Goal: Information Seeking & Learning: Learn about a topic

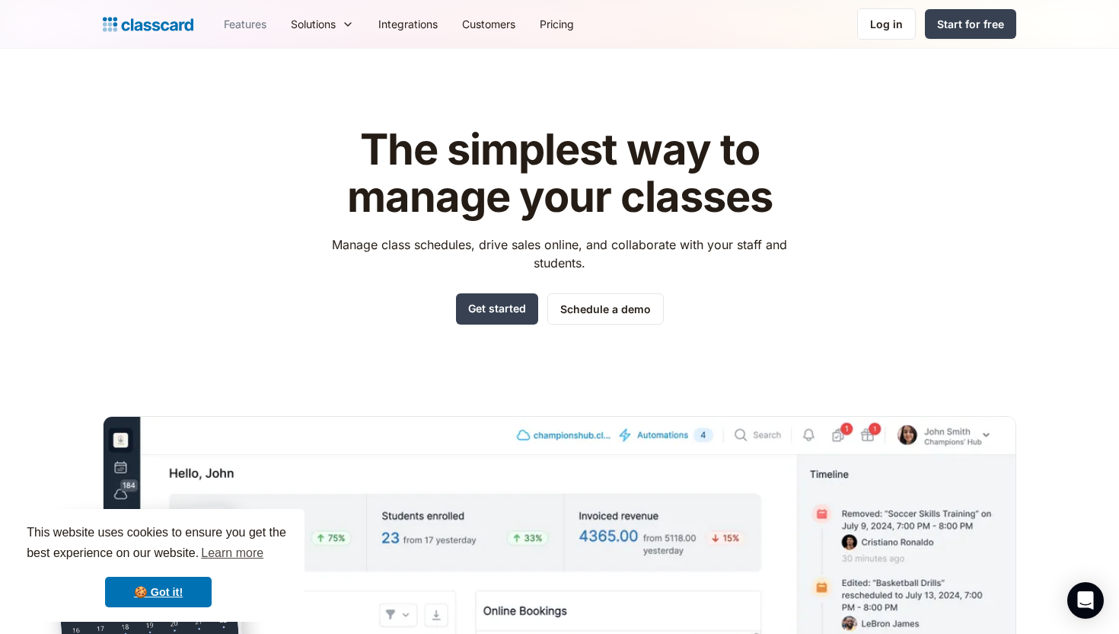
click at [247, 20] on link "Features" at bounding box center [245, 24] width 67 height 34
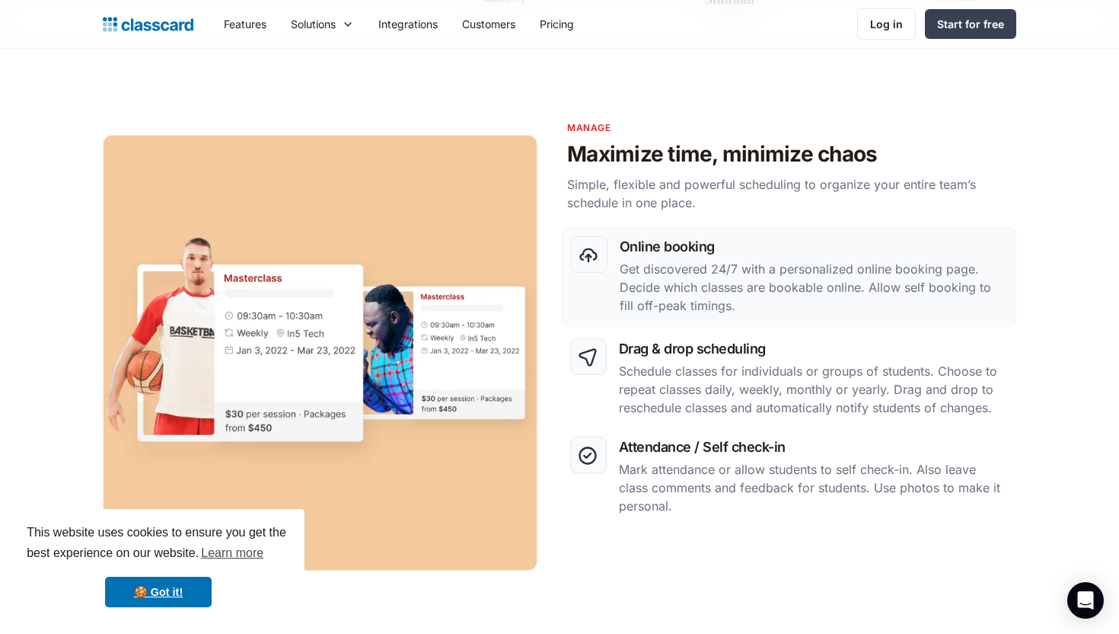
scroll to position [631, 0]
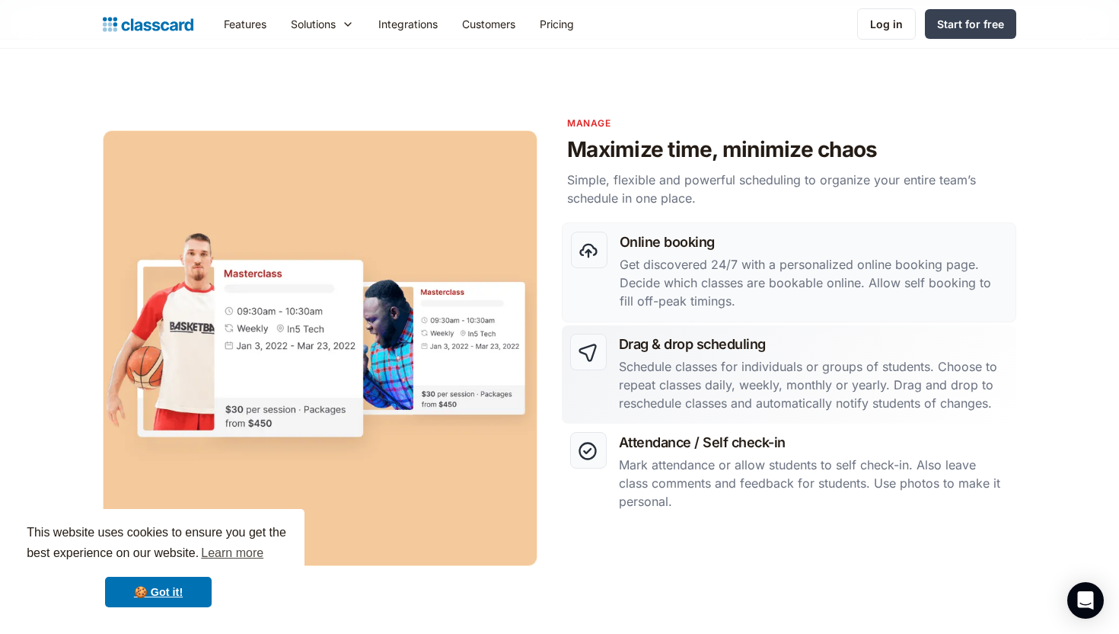
click at [746, 350] on h3 "Drag & drop scheduling" at bounding box center [813, 344] width 389 height 21
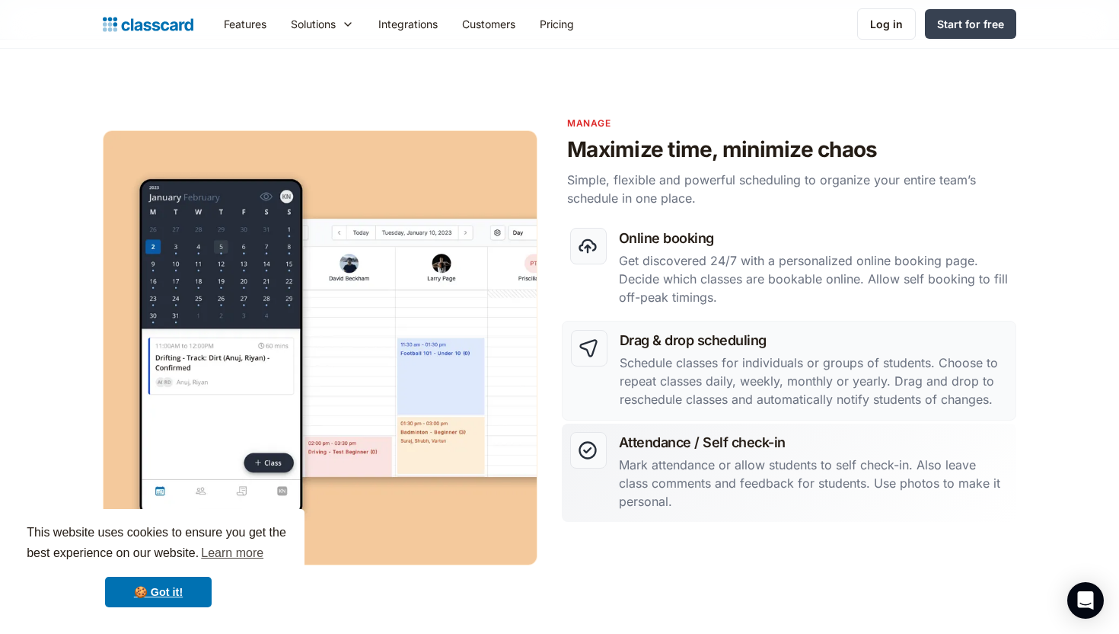
click at [759, 445] on h3 "Attendance / Self check-in" at bounding box center [813, 442] width 389 height 21
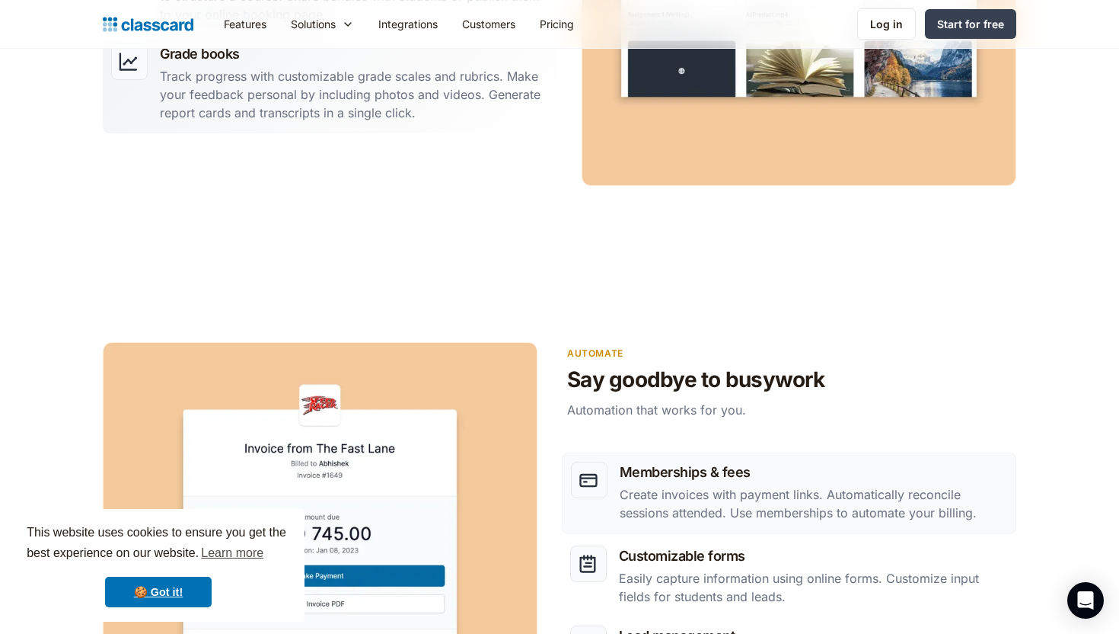
scroll to position [1621, 0]
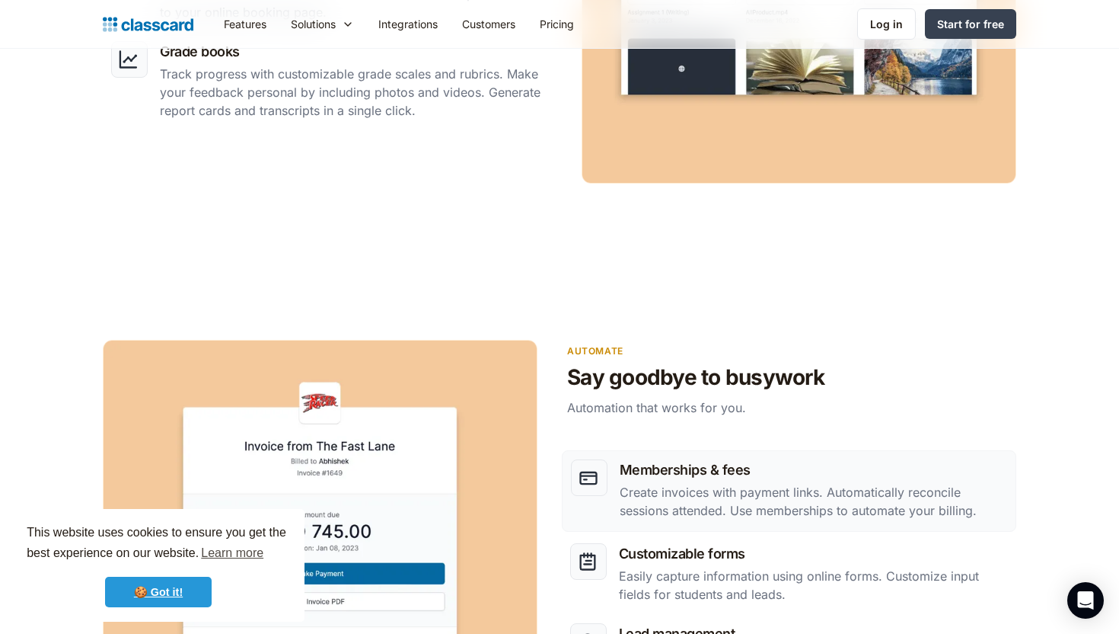
click at [177, 588] on link "🍪 Got it!" at bounding box center [158, 591] width 107 height 30
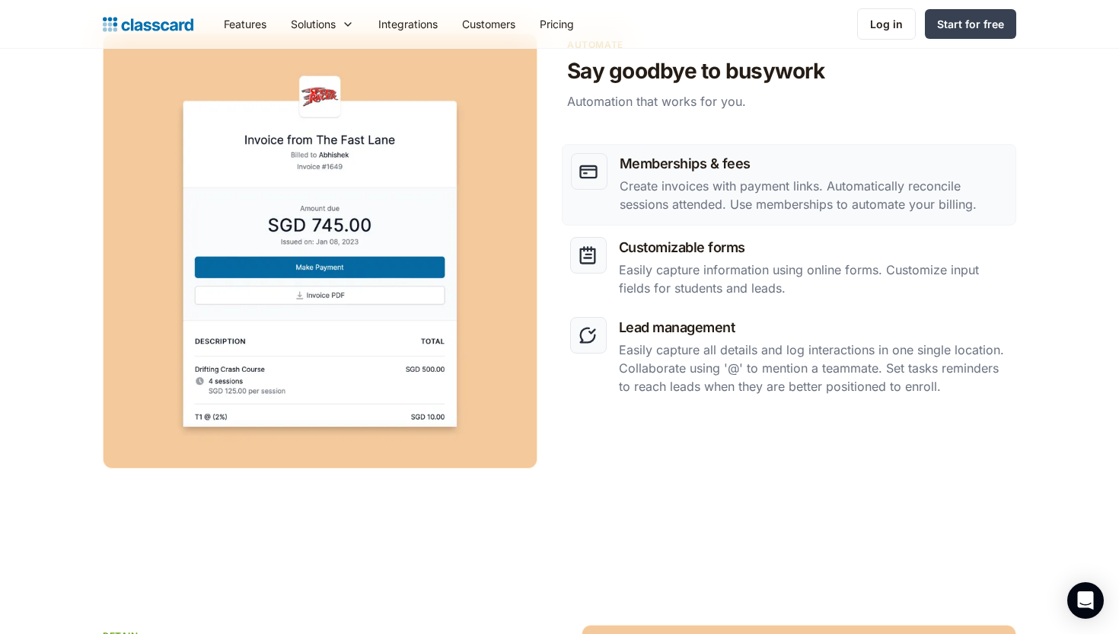
scroll to position [1938, 0]
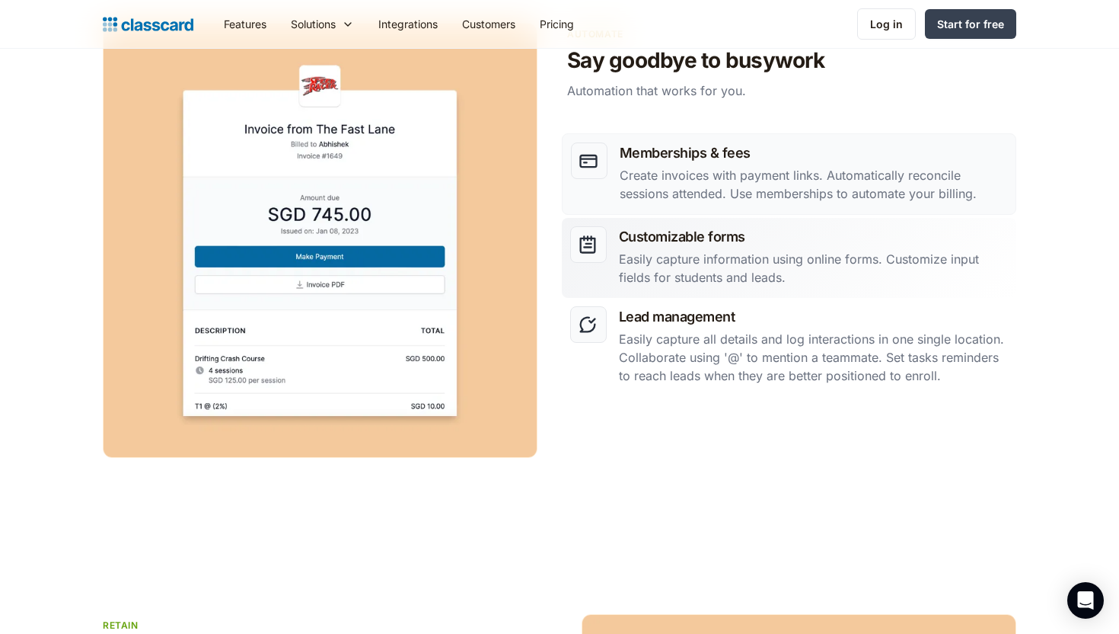
click at [776, 251] on p "Easily capture information using online forms. Customize input fields for stude…" at bounding box center [813, 268] width 389 height 37
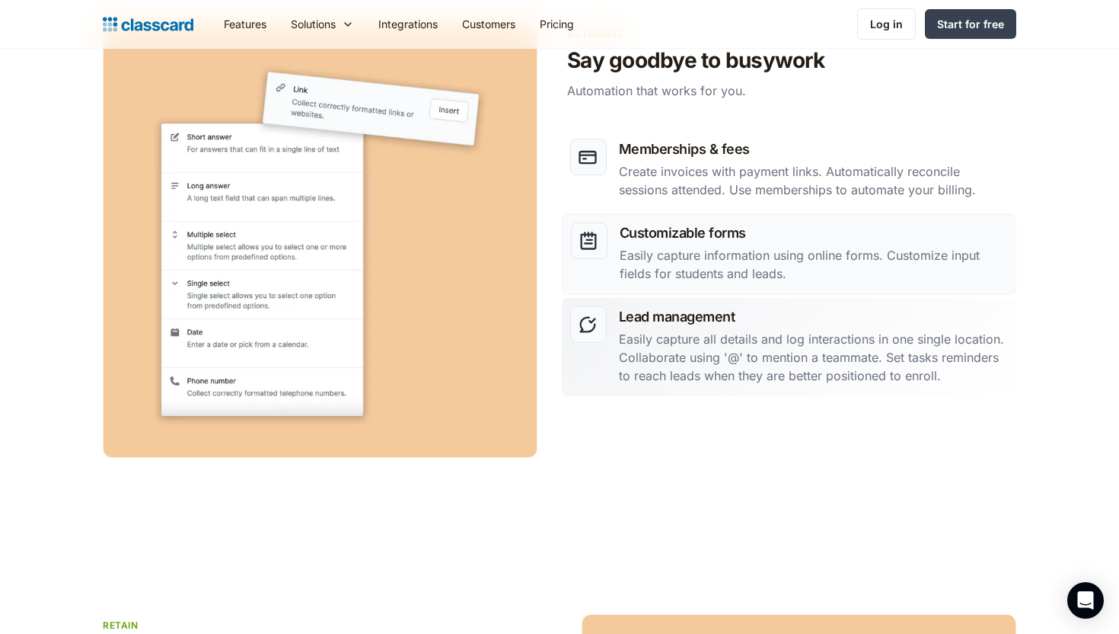
click at [776, 333] on p "Easily capture all details and log interactions in one single location. Collabo…" at bounding box center [813, 357] width 389 height 55
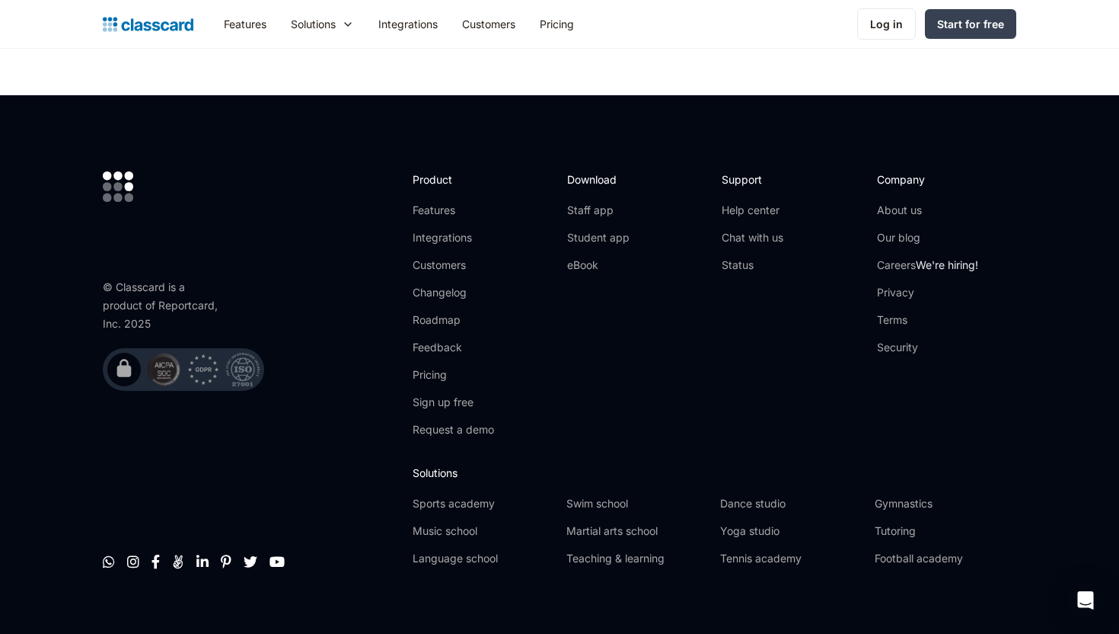
scroll to position [4580, 0]
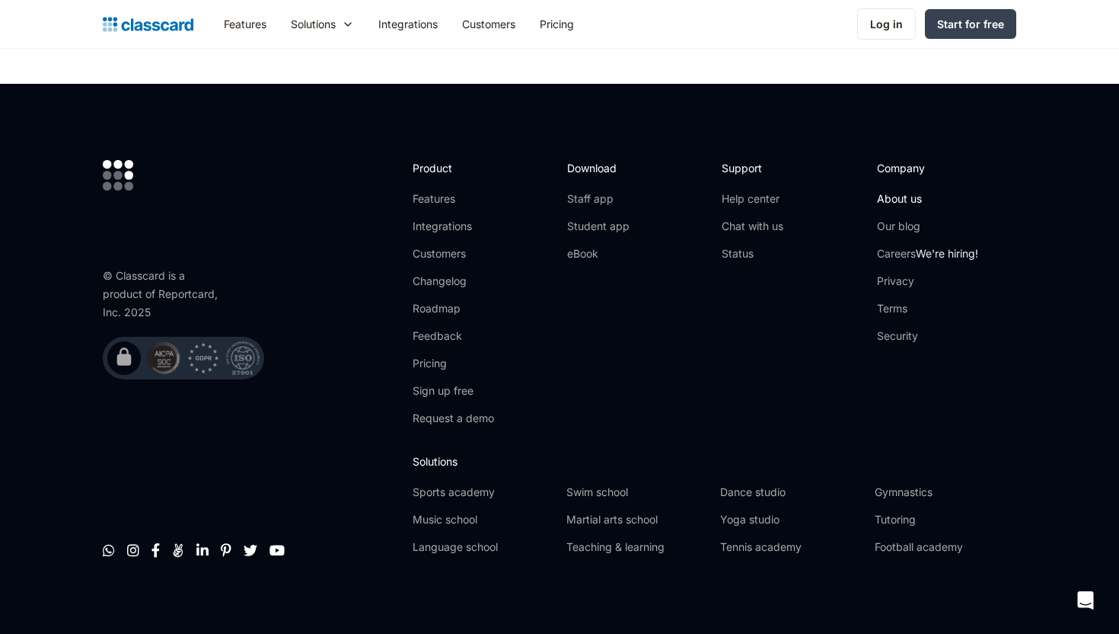
click at [912, 191] on link "About us" at bounding box center [927, 198] width 101 height 15
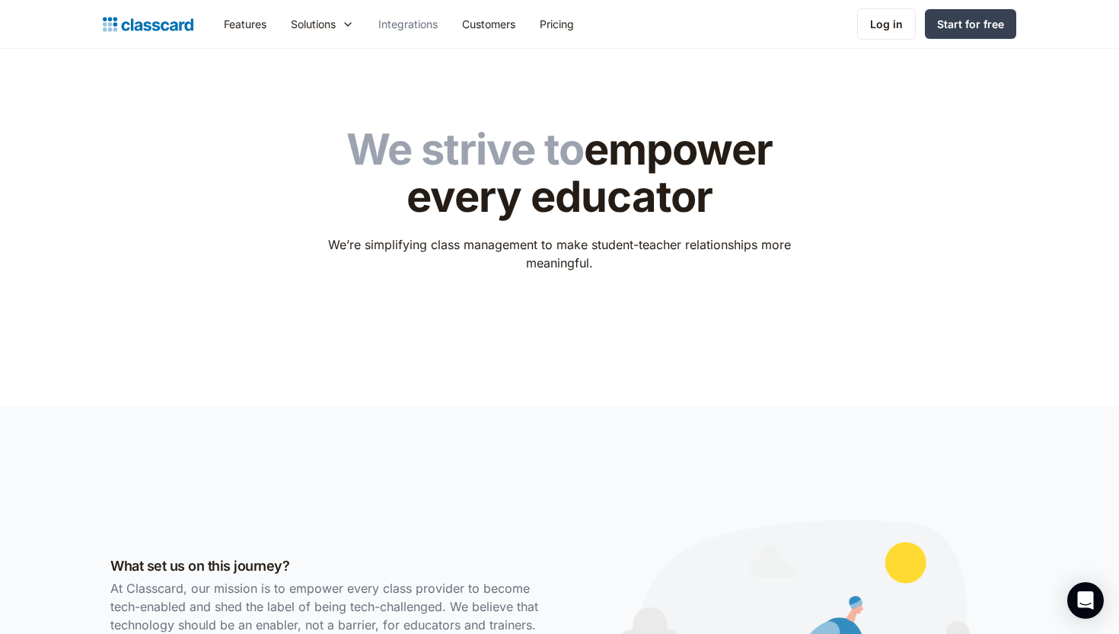
click at [430, 24] on link "Integrations" at bounding box center [408, 24] width 84 height 34
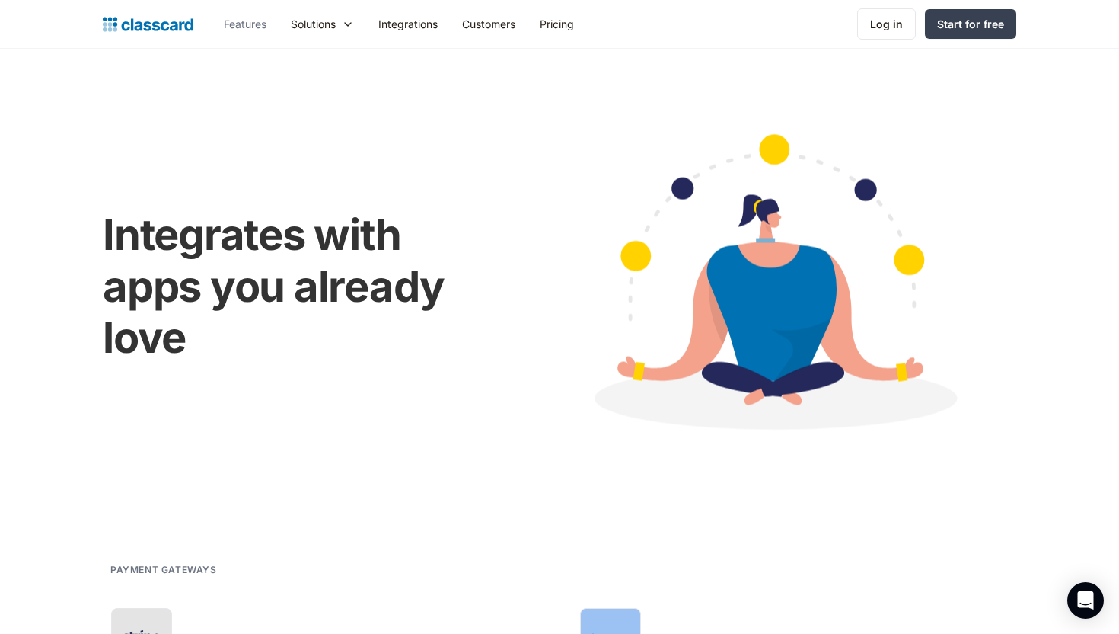
click at [250, 25] on link "Features" at bounding box center [245, 24] width 67 height 34
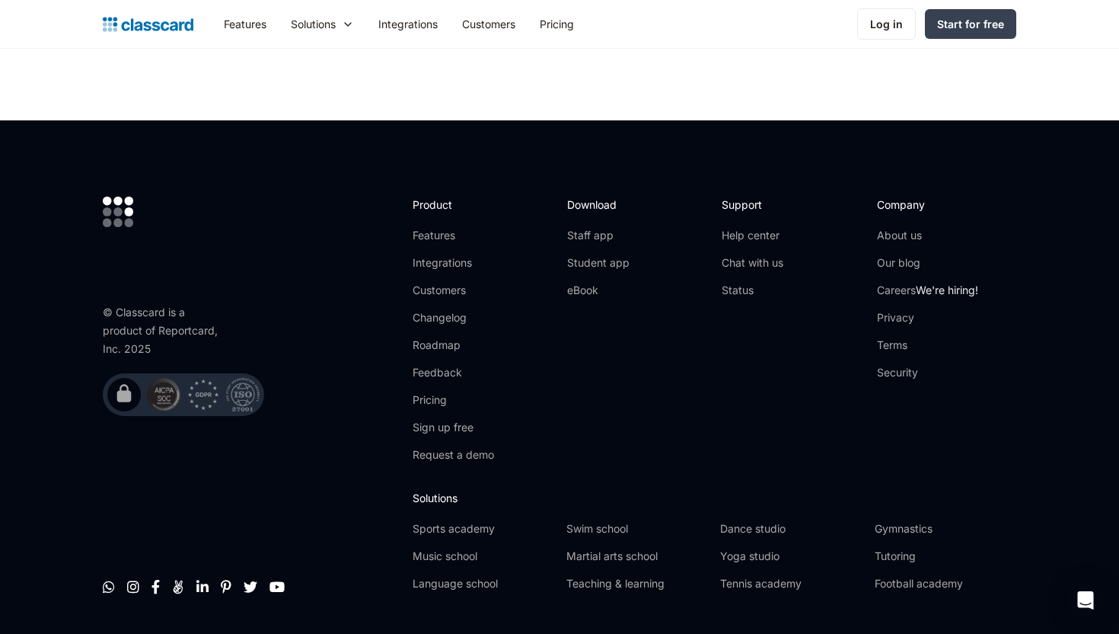
scroll to position [4580, 0]
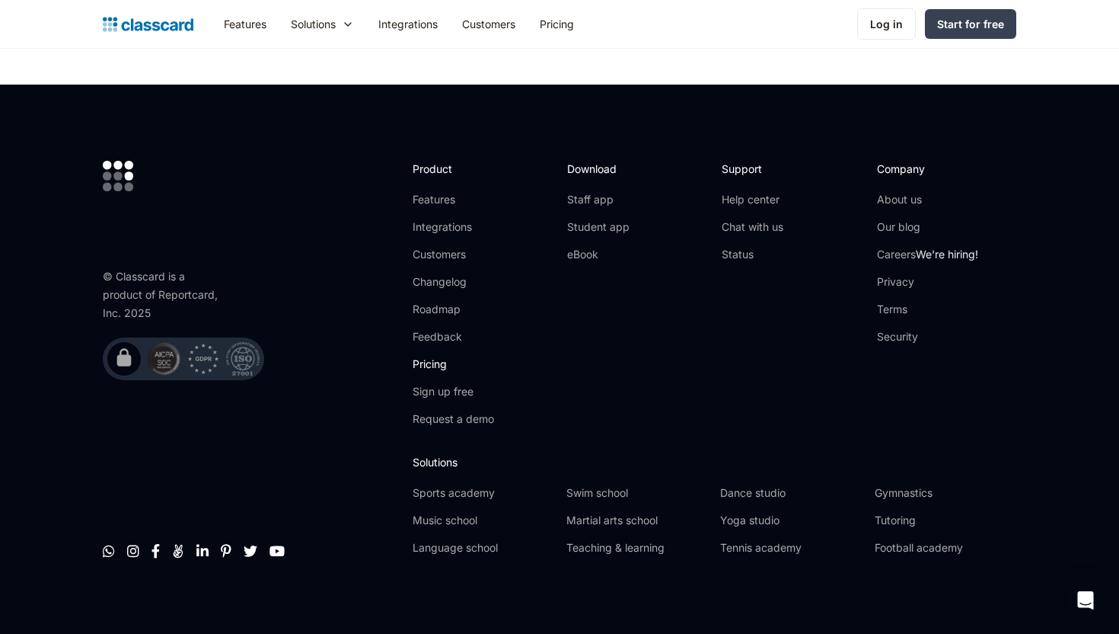
click at [432, 356] on link "Pricing" at bounding box center [453, 363] width 81 height 15
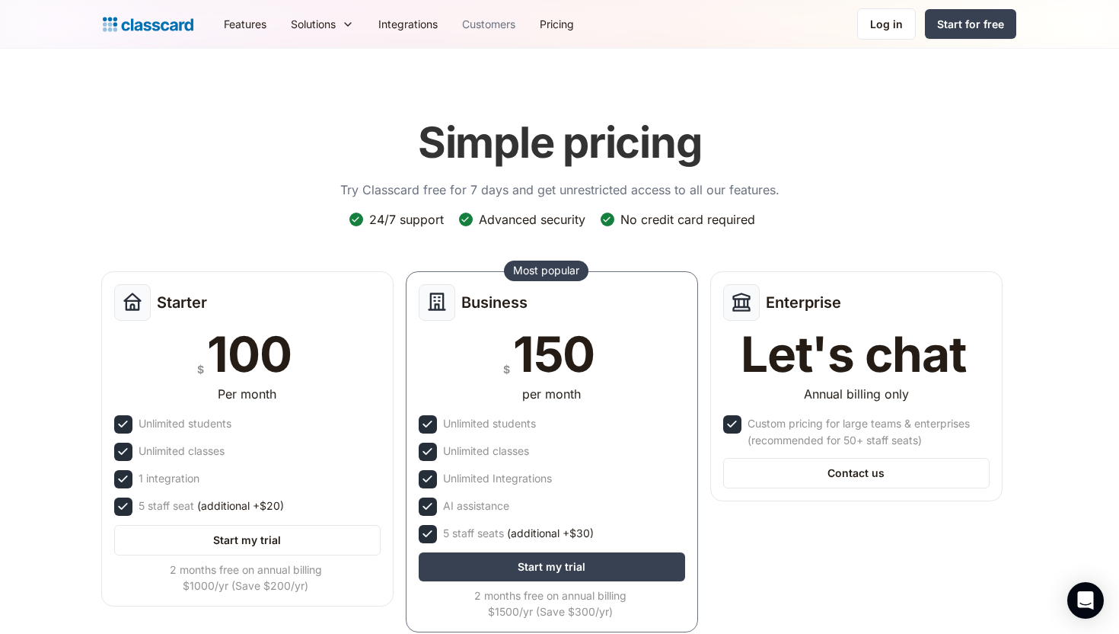
click at [490, 23] on link "Customers" at bounding box center [489, 24] width 78 height 34
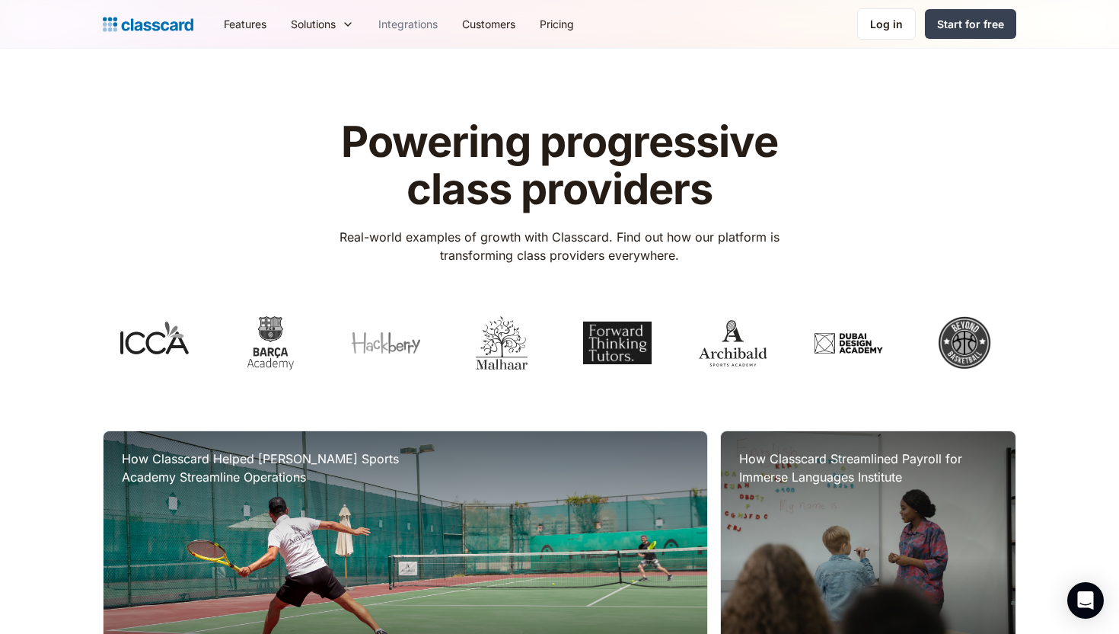
click at [409, 21] on link "Integrations" at bounding box center [408, 24] width 84 height 34
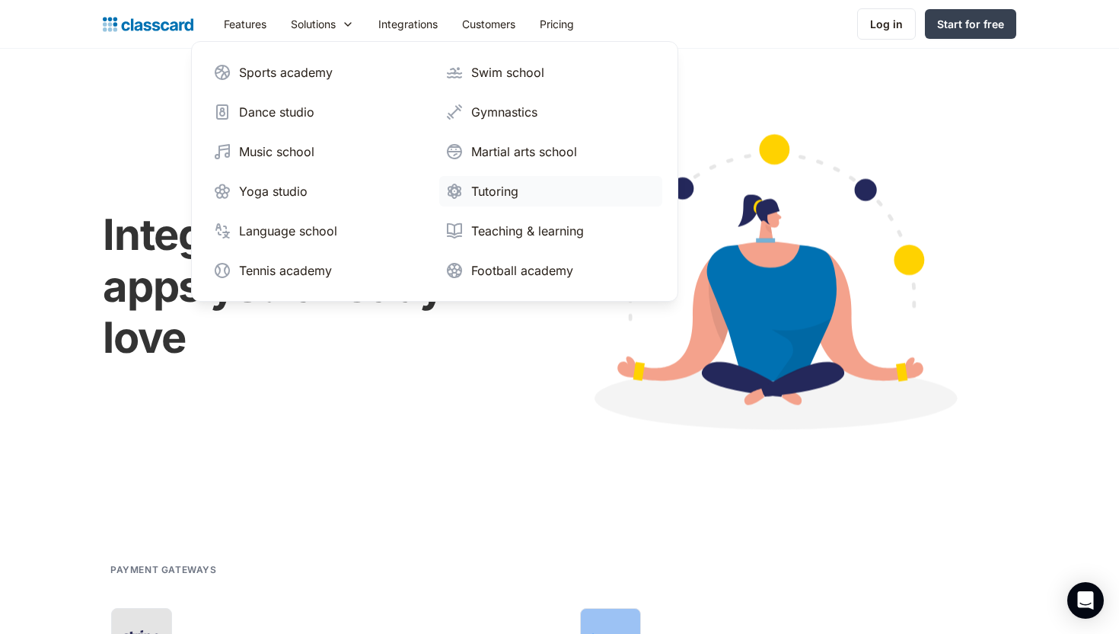
click at [488, 191] on div "Tutoring" at bounding box center [494, 191] width 47 height 18
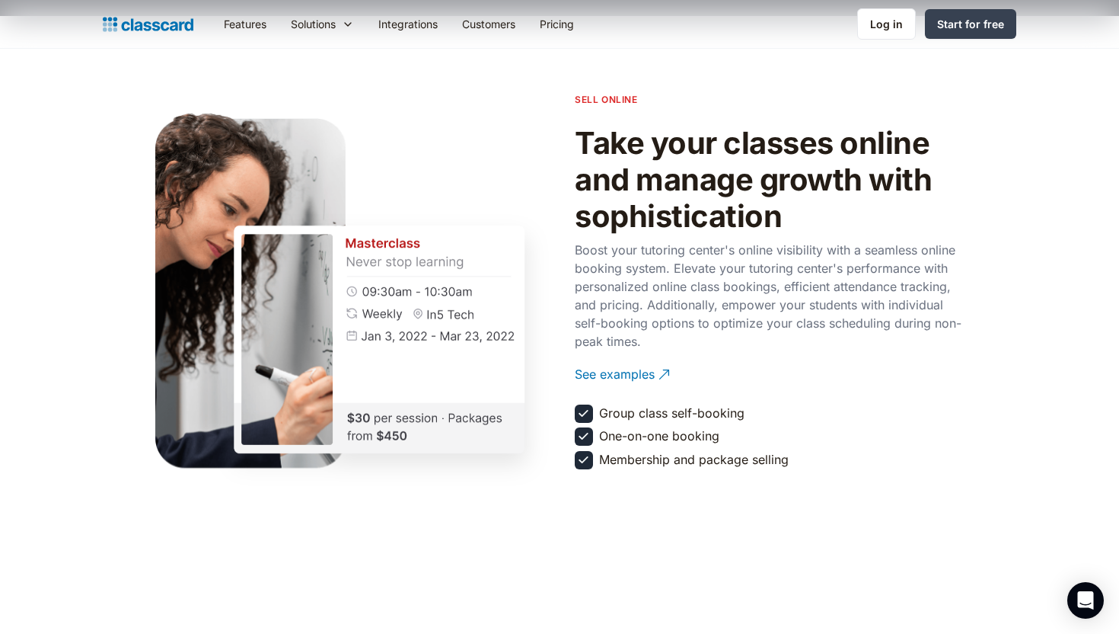
scroll to position [1698, 0]
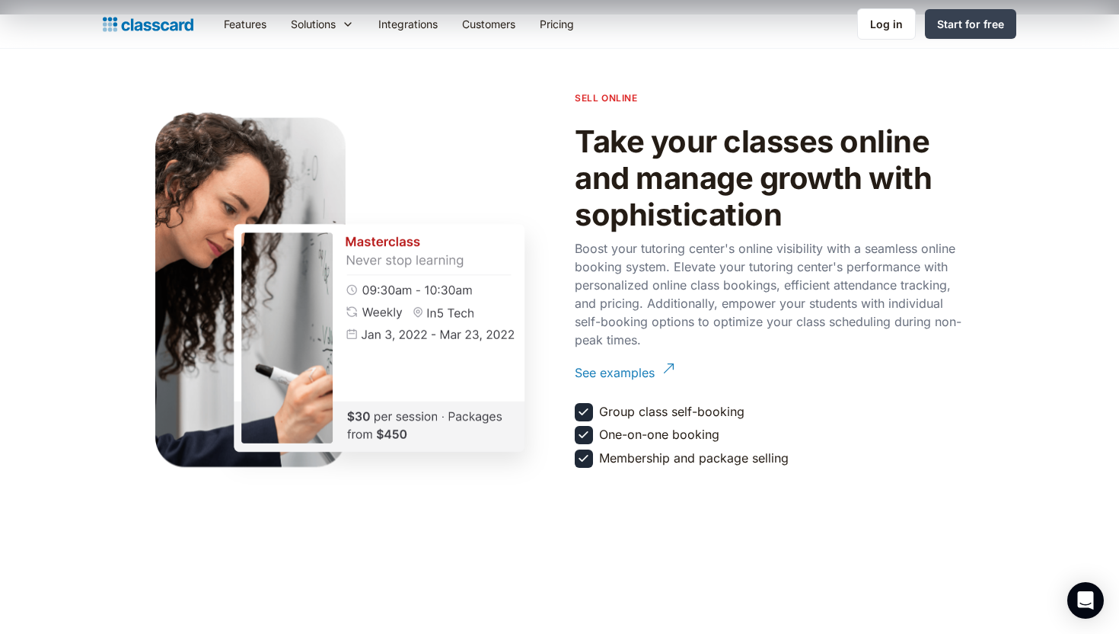
click at [639, 369] on div "See examples" at bounding box center [615, 367] width 80 height 30
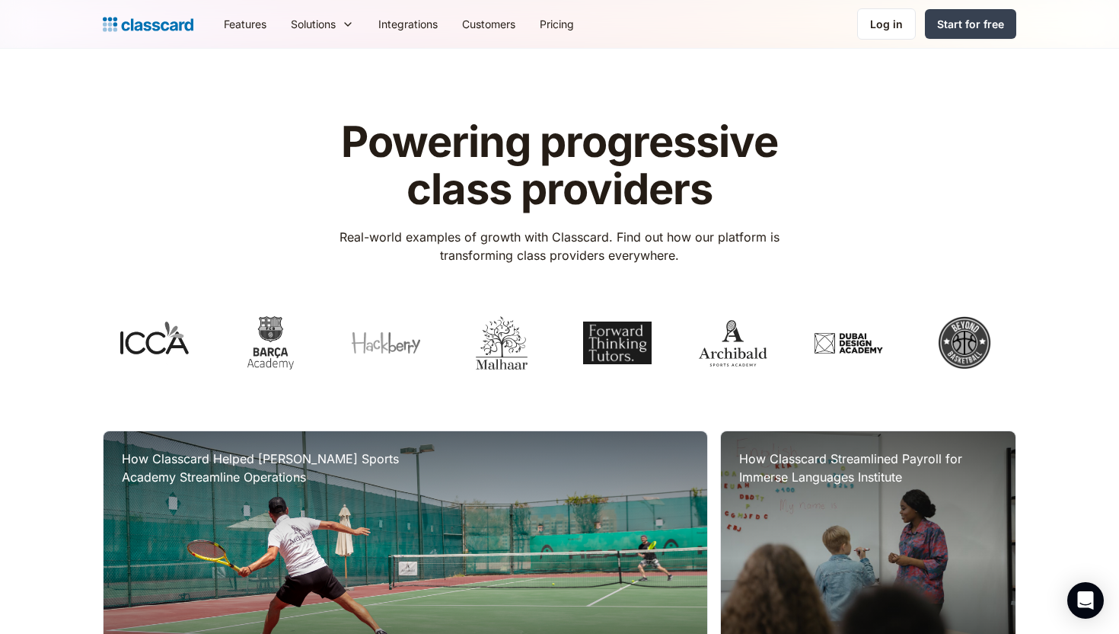
scroll to position [9, 0]
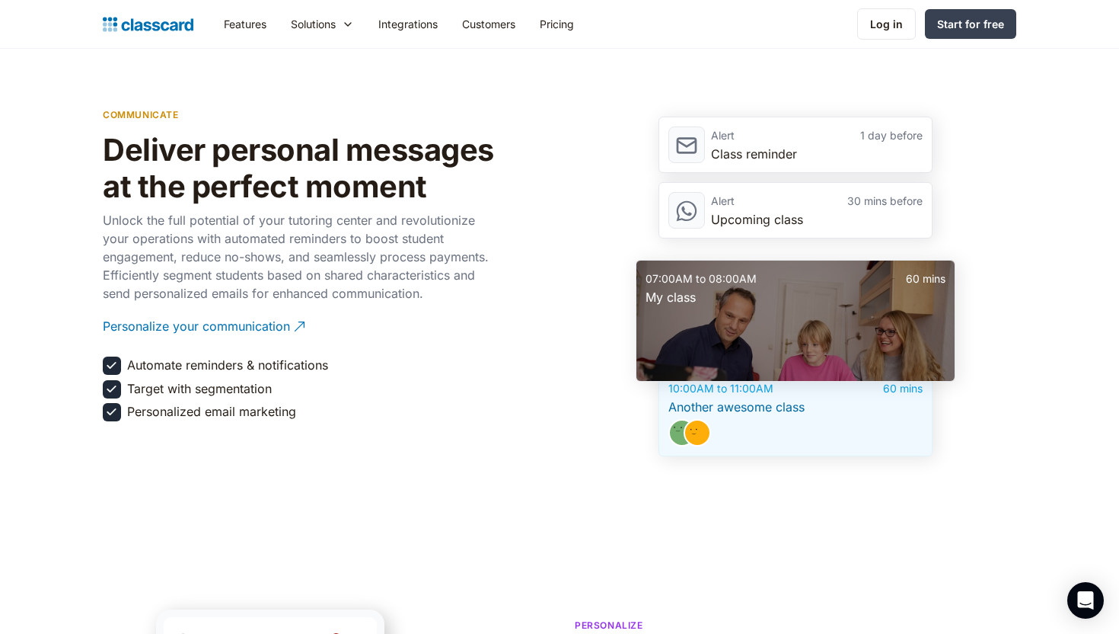
scroll to position [2247, 0]
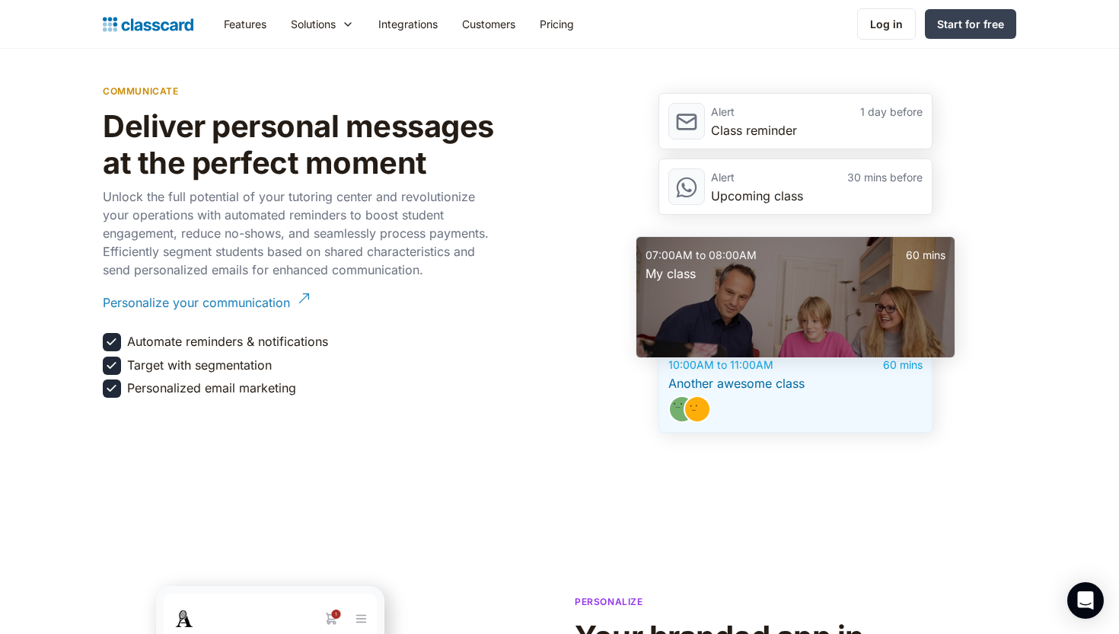
click at [274, 298] on div "Personalize your communication" at bounding box center [196, 297] width 187 height 30
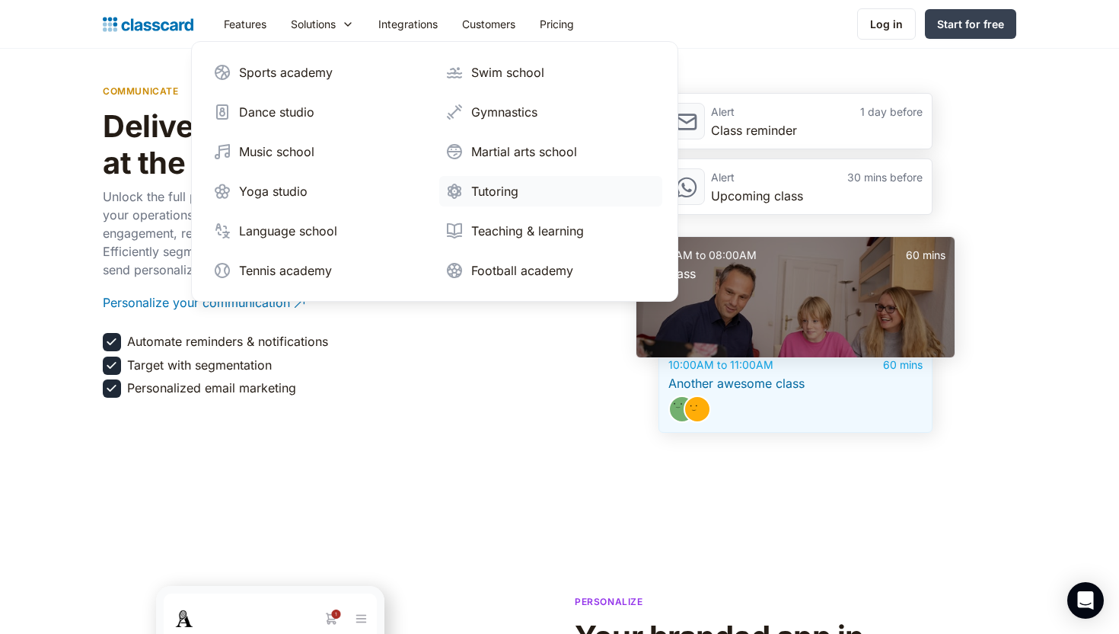
click at [487, 193] on div "Tutoring" at bounding box center [494, 191] width 47 height 18
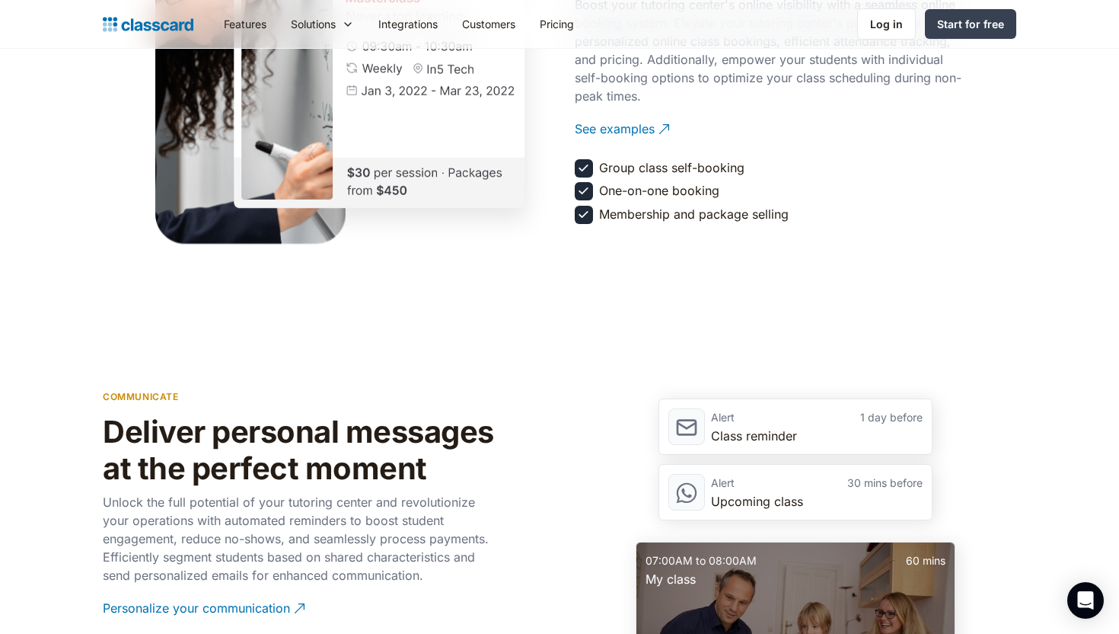
scroll to position [1793, 0]
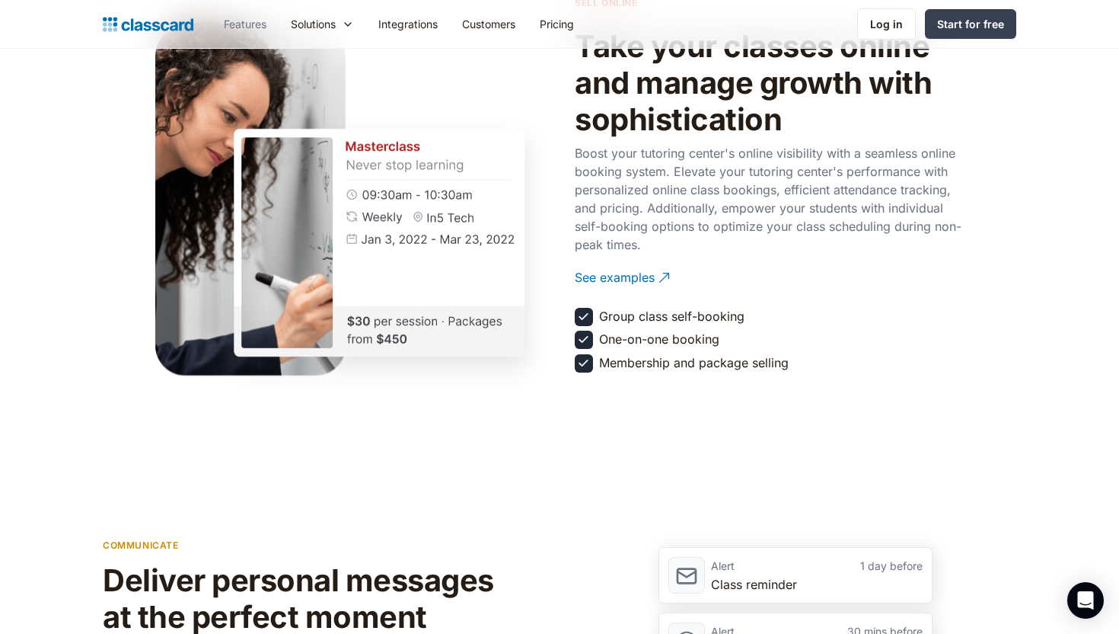
click at [245, 17] on link "Features" at bounding box center [245, 24] width 67 height 34
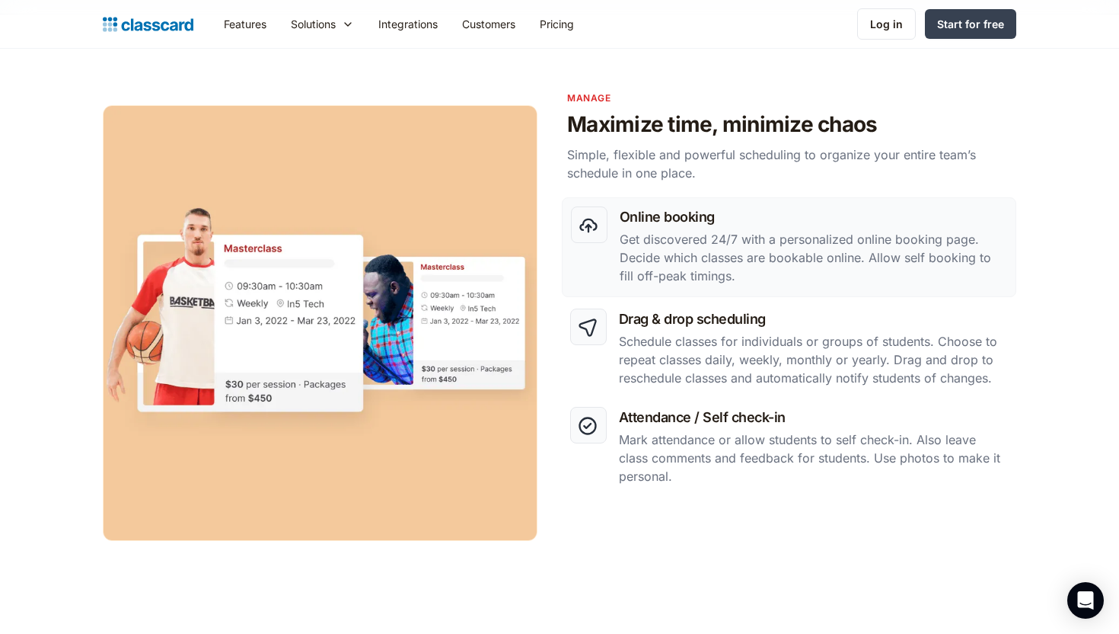
scroll to position [658, 0]
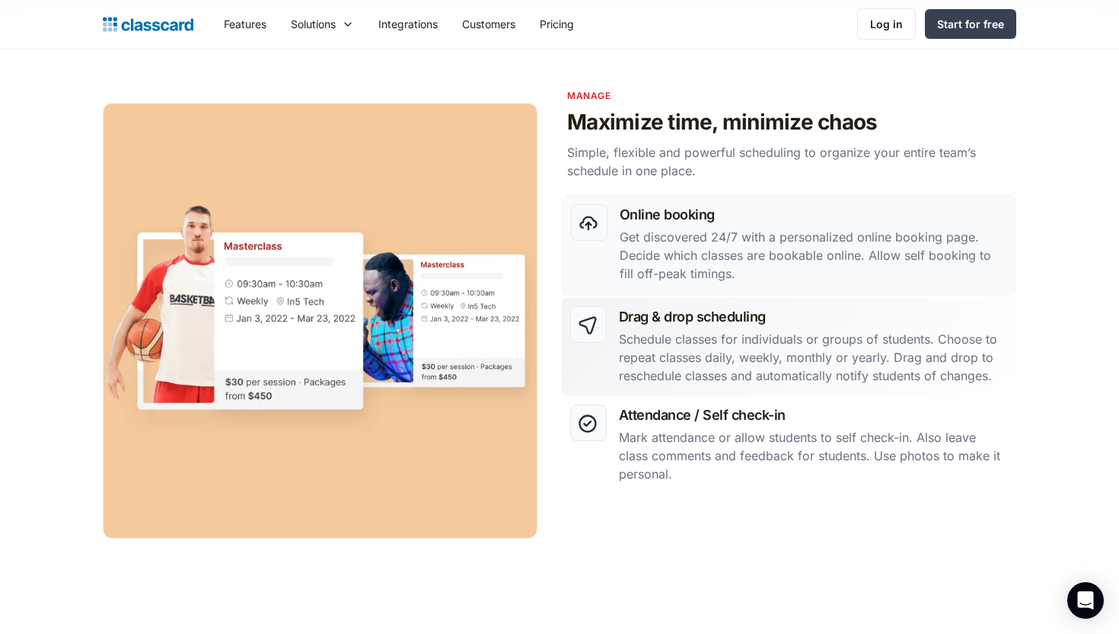
click at [650, 355] on p "Schedule classes for individuals or groups of students. Choose to repeat classe…" at bounding box center [813, 357] width 389 height 55
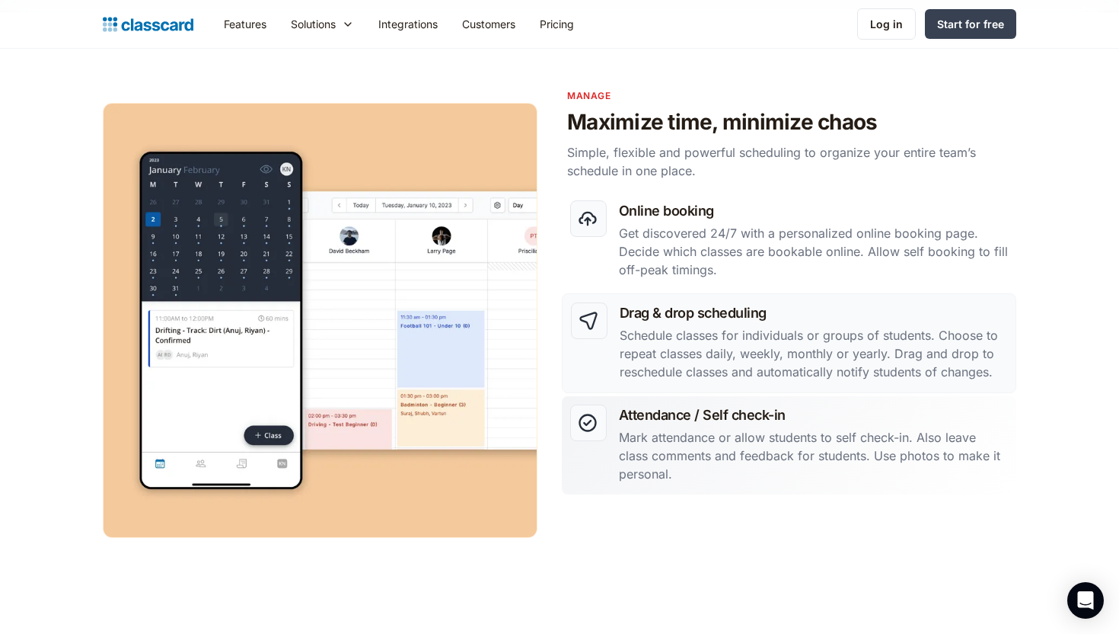
click at [673, 417] on h3 "Attendance / Self check-in" at bounding box center [813, 414] width 389 height 21
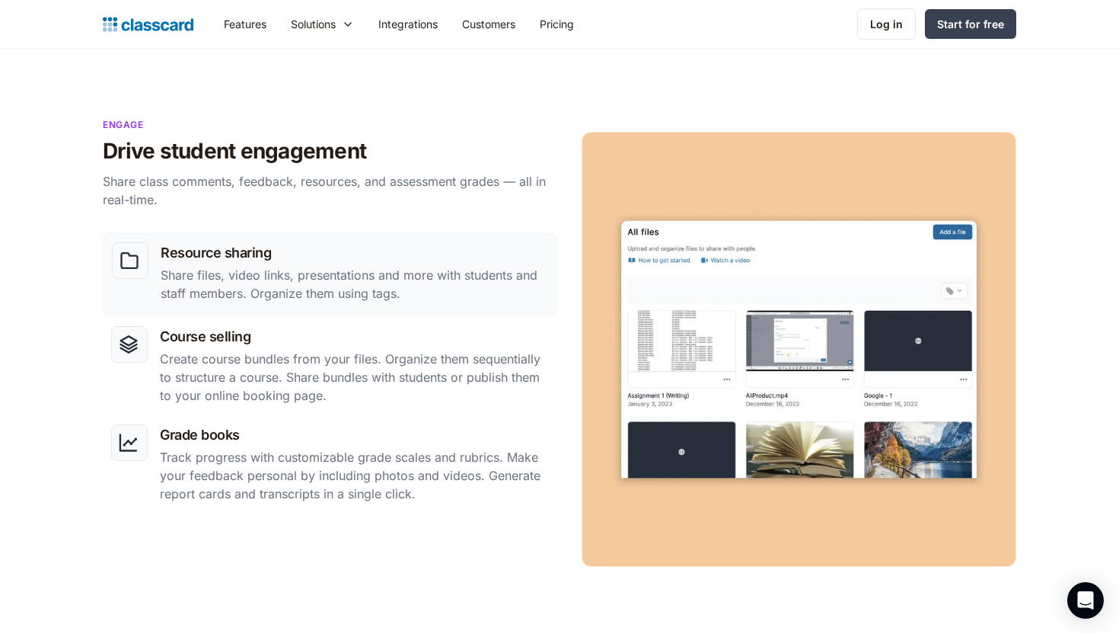
scroll to position [1246, 0]
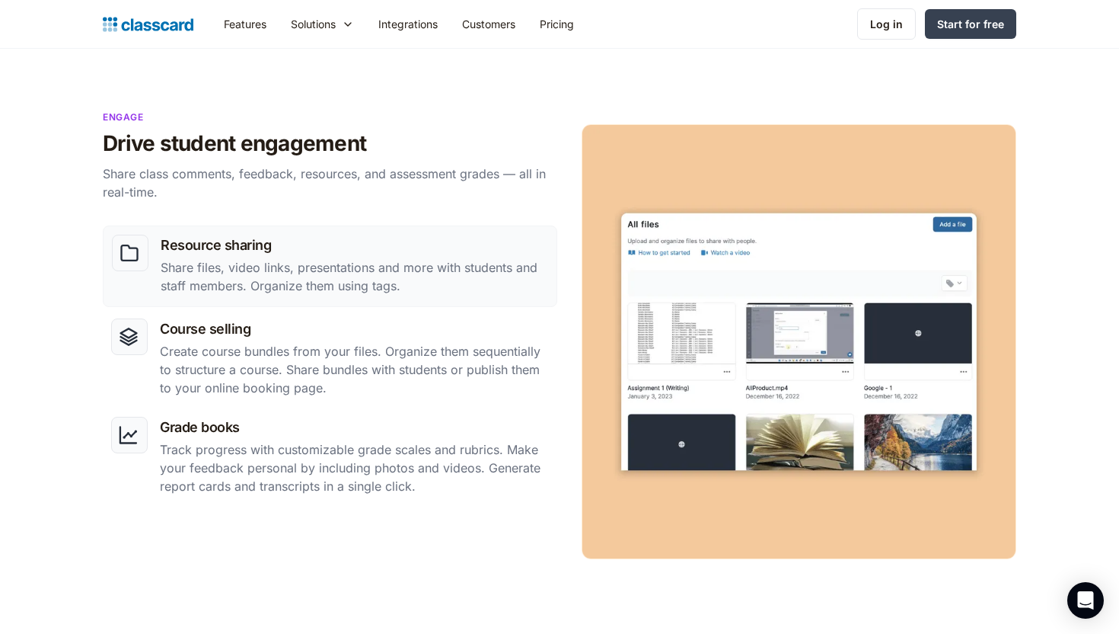
click at [354, 275] on p "Share files, video links, presentations and more with students and staff member…" at bounding box center [355, 276] width 388 height 37
click at [330, 340] on div "Course selling Create course bundles from your files. Organize them sequentiall…" at bounding box center [354, 358] width 389 height 81
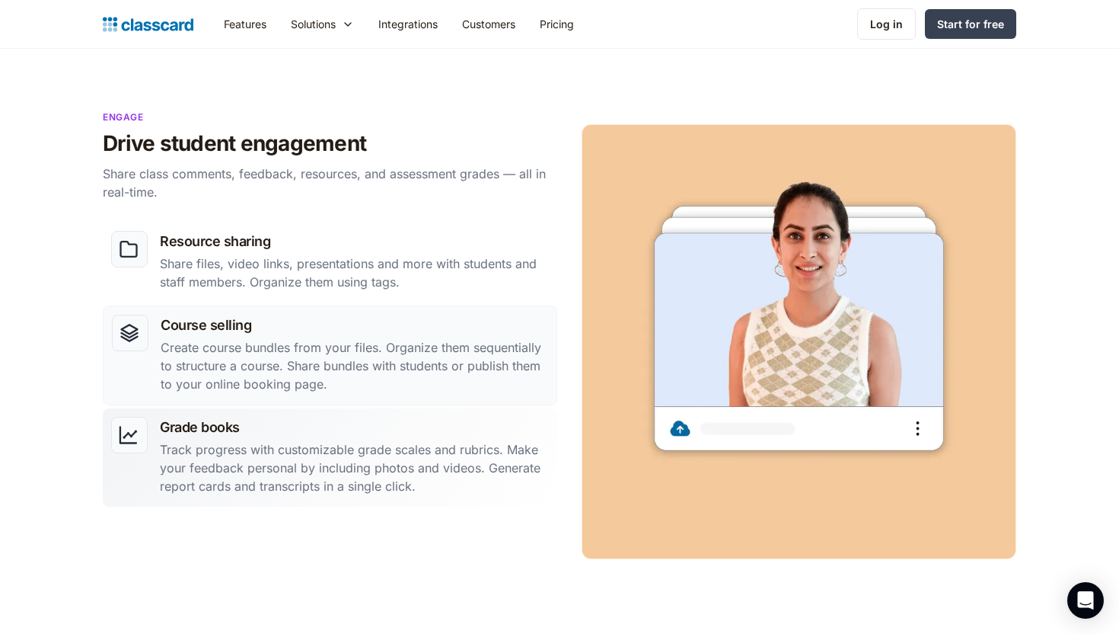
click at [270, 442] on p "Track progress with customizable grade scales and rubrics. Make your feedback p…" at bounding box center [354, 467] width 389 height 55
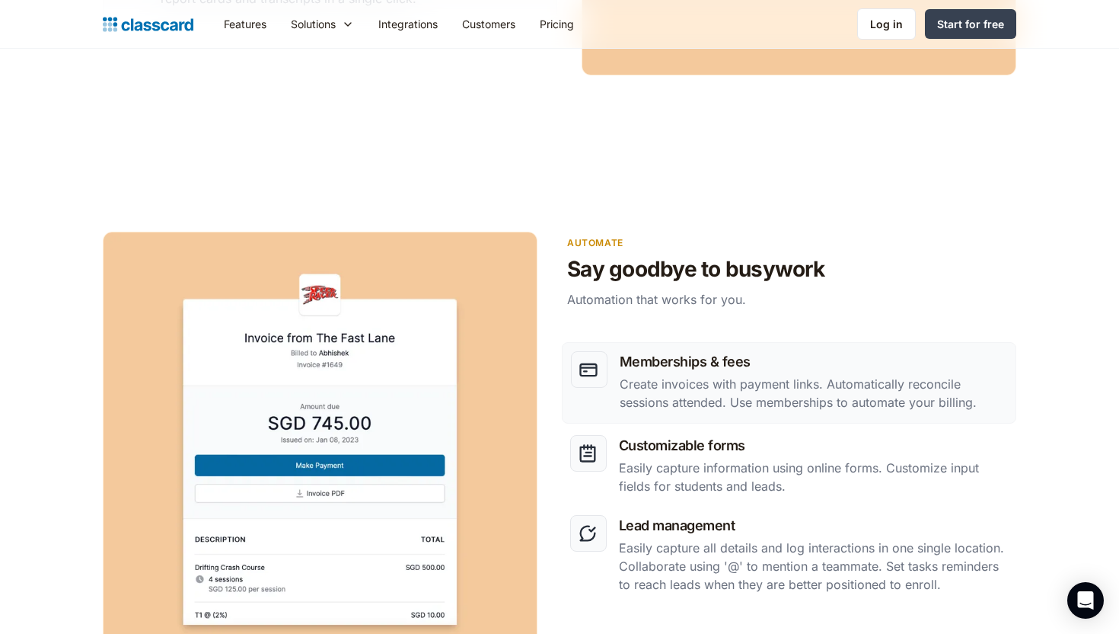
scroll to position [1754, 0]
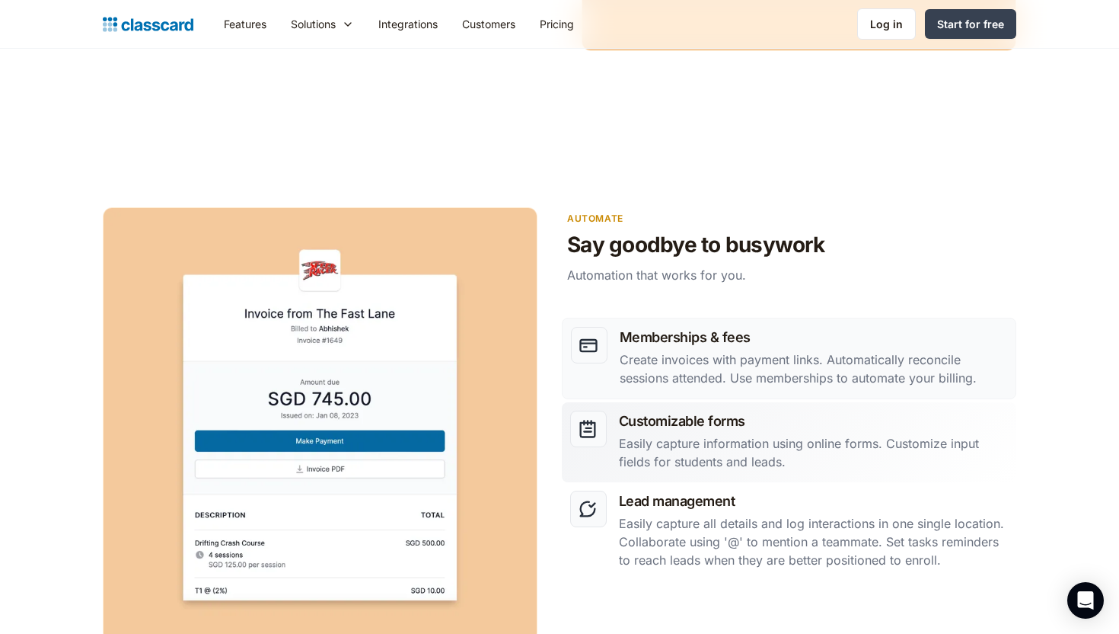
click at [730, 435] on p "Easily capture information using online forms. Customize input fields for stude…" at bounding box center [813, 452] width 389 height 37
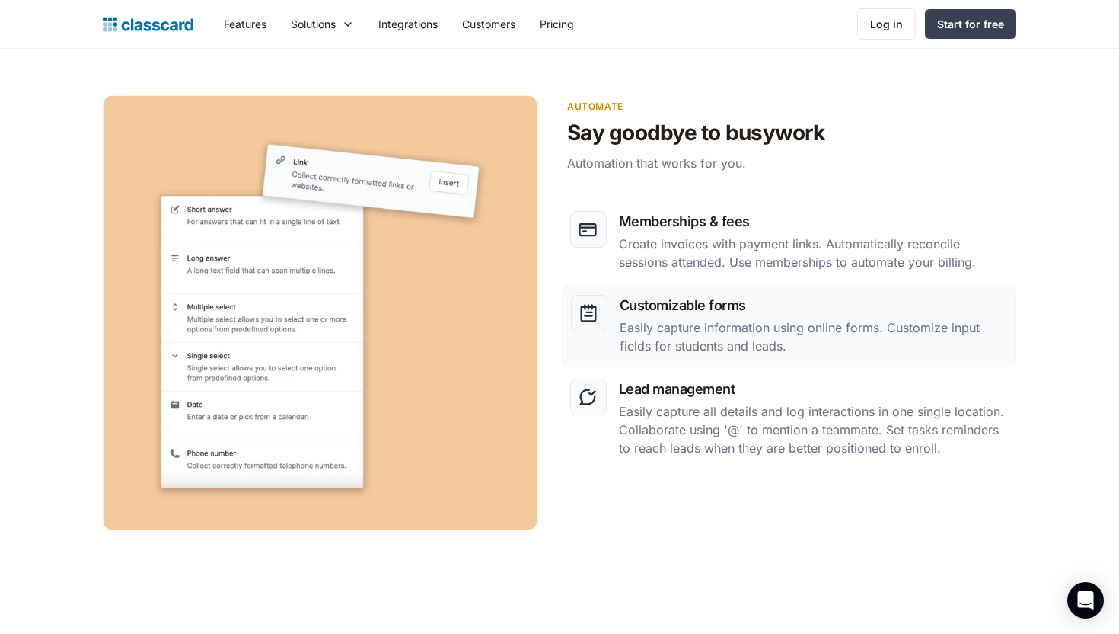
scroll to position [1867, 0]
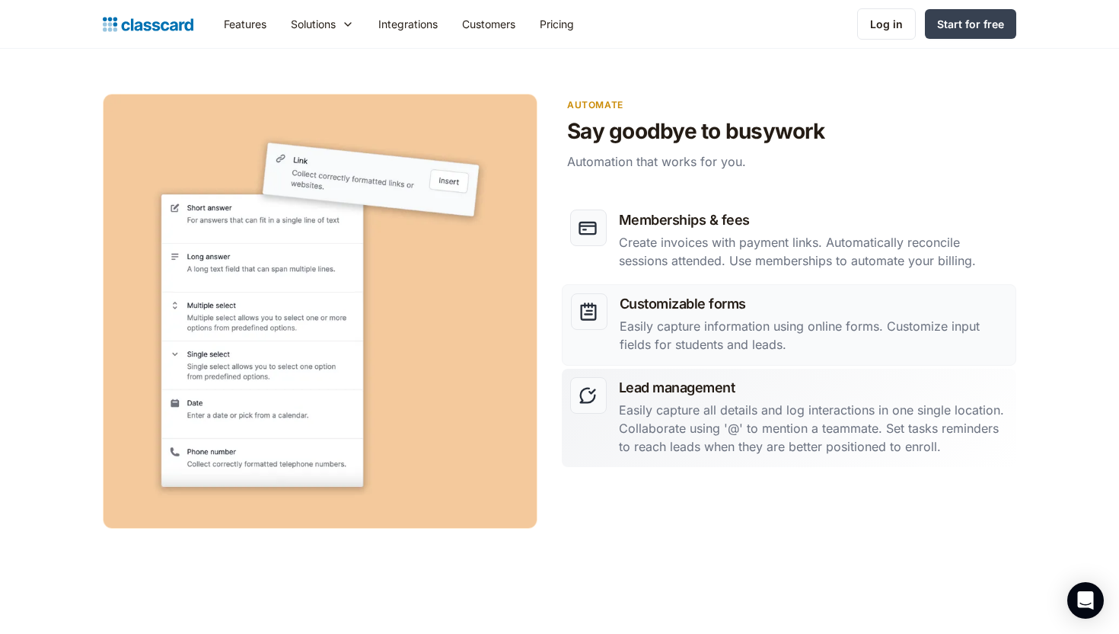
click at [680, 401] on p "Easily capture all details and log interactions in one single location. Collabo…" at bounding box center [813, 428] width 389 height 55
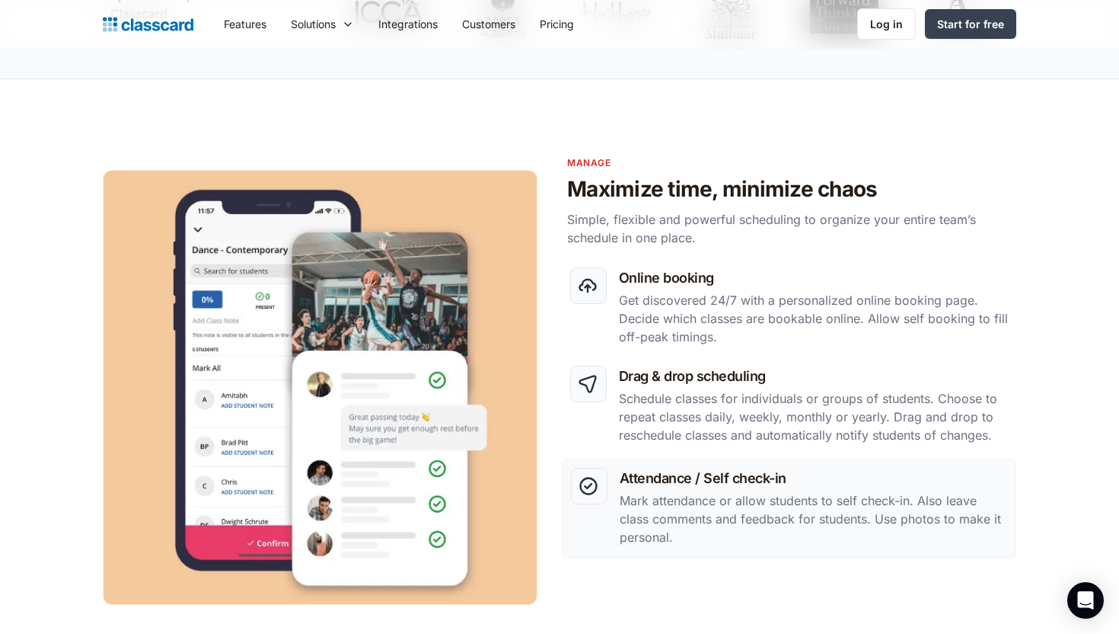
scroll to position [0, 0]
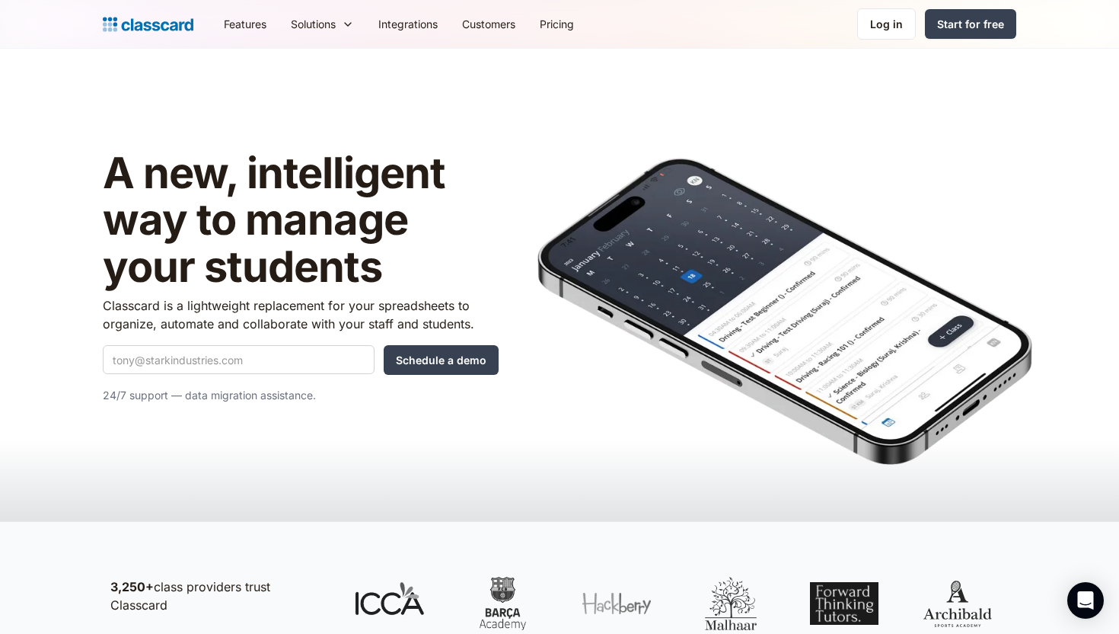
click at [156, 27] on img "home" at bounding box center [148, 24] width 91 height 21
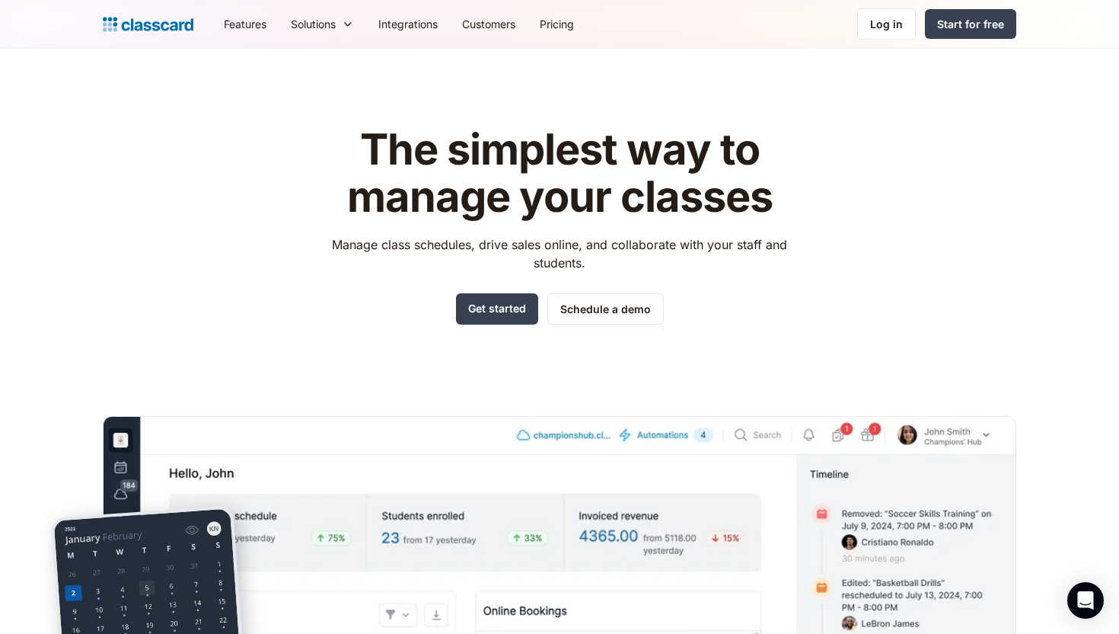
click at [178, 27] on img "home" at bounding box center [148, 24] width 91 height 21
click at [566, 24] on link "Pricing" at bounding box center [557, 24] width 59 height 34
click at [948, 27] on div "Start for free" at bounding box center [970, 24] width 67 height 16
